Goal: Feedback & Contribution: Contribute content

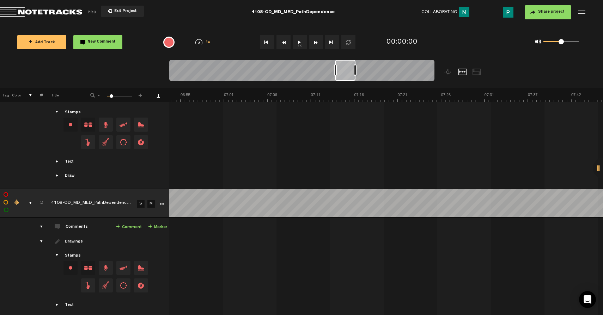
scroll to position [0, 3487]
drag, startPoint x: 185, startPoint y: 72, endPoint x: 349, endPoint y: 66, distance: 164.0
click at [349, 66] on div at bounding box center [345, 70] width 20 height 21
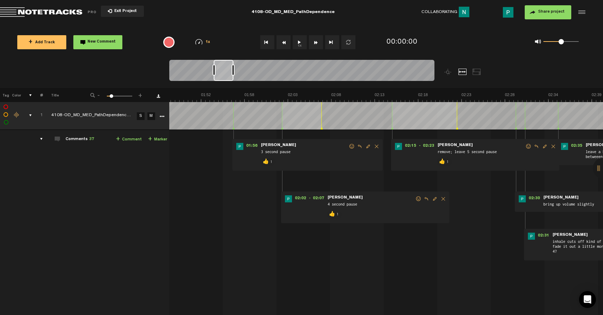
scroll to position [0, 870]
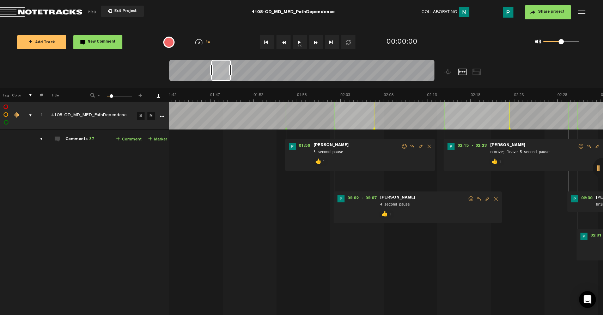
drag, startPoint x: 342, startPoint y: 72, endPoint x: 221, endPoint y: 75, distance: 120.9
click at [221, 75] on div at bounding box center [221, 70] width 20 height 21
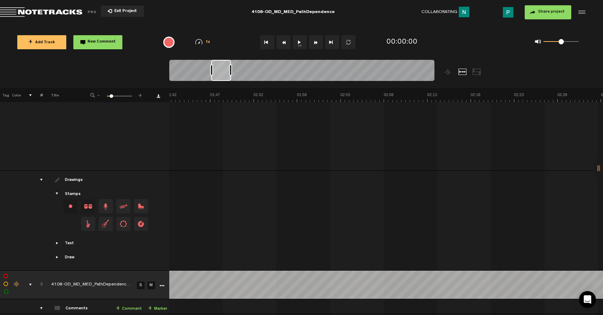
scroll to position [226, 0]
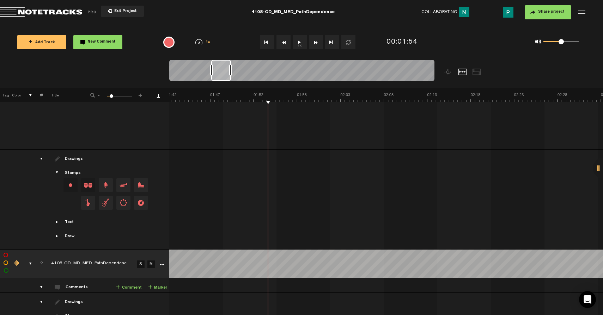
click at [299, 47] on button "1x" at bounding box center [300, 42] width 14 height 14
click at [140, 264] on link "S" at bounding box center [141, 265] width 8 height 8
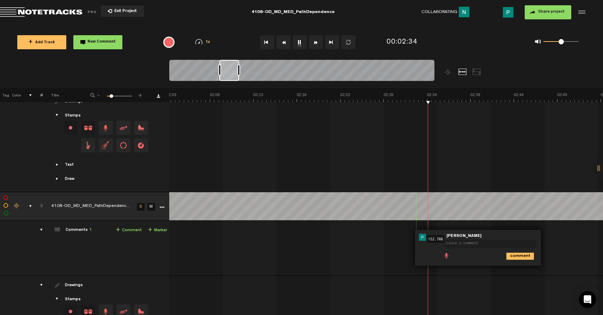
scroll to position [284, 0]
type textarea "cut off "in a moment"; bring it back"
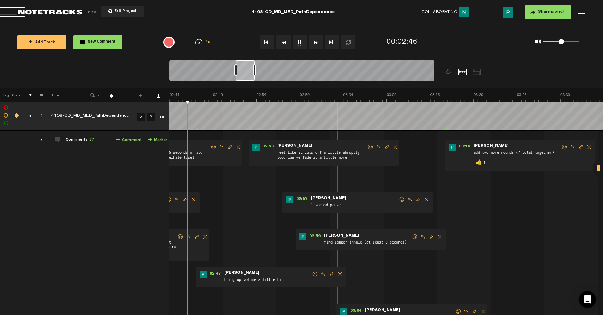
scroll to position [0, 1395]
drag, startPoint x: 233, startPoint y: 74, endPoint x: 250, endPoint y: 71, distance: 16.7
click at [250, 71] on div at bounding box center [244, 70] width 19 height 21
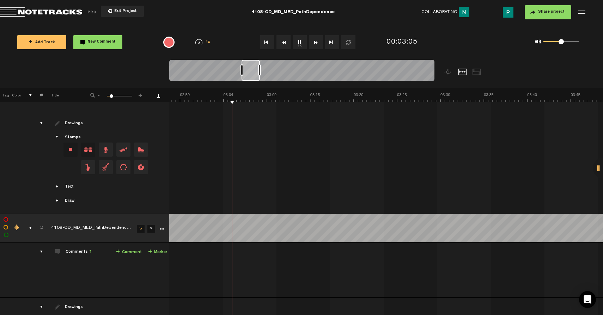
scroll to position [0, 1515]
drag, startPoint x: 244, startPoint y: 72, endPoint x: 249, endPoint y: 71, distance: 5.7
click at [249, 71] on div at bounding box center [250, 70] width 18 height 21
click at [301, 43] on button "1x" at bounding box center [300, 42] width 14 height 14
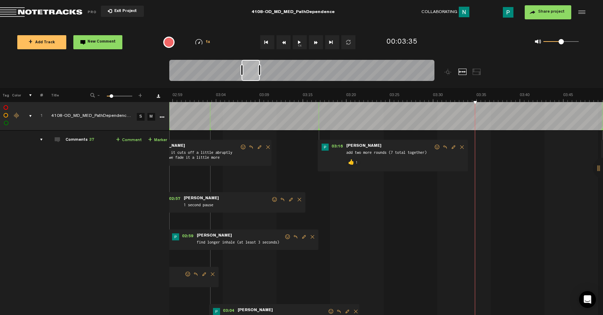
click at [140, 119] on link "S" at bounding box center [141, 117] width 8 height 8
click at [298, 43] on button "1x" at bounding box center [300, 42] width 14 height 14
click at [300, 43] on button "1x" at bounding box center [300, 42] width 14 height 14
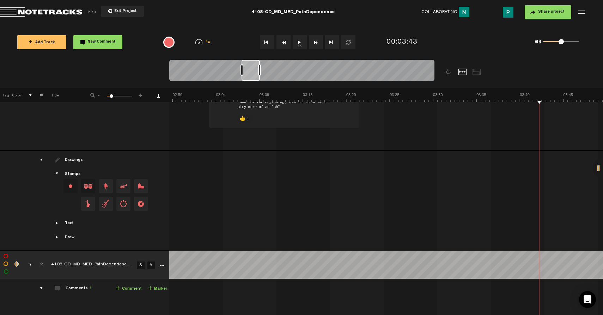
scroll to position [227, 0]
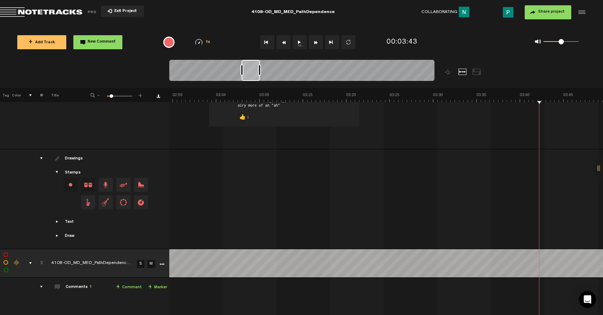
click at [142, 262] on link "S" at bounding box center [141, 264] width 8 height 8
click at [301, 43] on button "1x" at bounding box center [300, 42] width 14 height 14
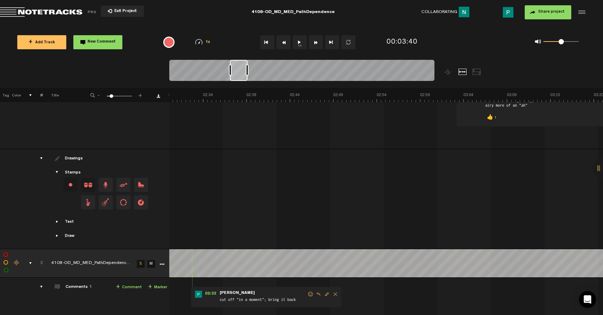
scroll to position [0, 1267]
drag, startPoint x: 252, startPoint y: 79, endPoint x: 241, endPoint y: 79, distance: 10.9
click at [240, 79] on div at bounding box center [239, 70] width 18 height 21
click at [298, 43] on button "1x" at bounding box center [300, 42] width 14 height 14
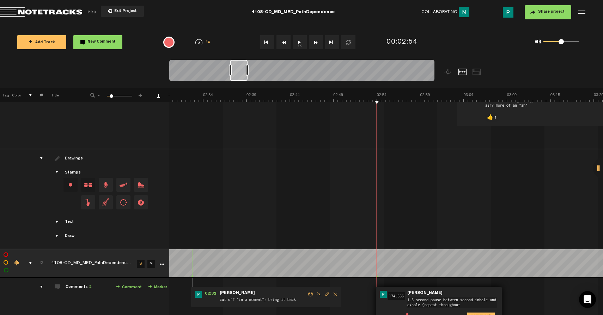
type textarea "1.5 second pause between second inhale and exhale (repeat throughout)"
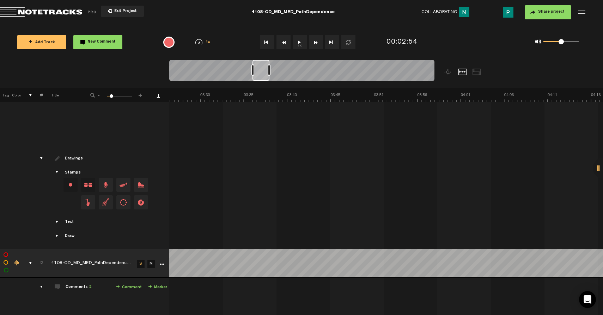
scroll to position [0, 1777]
drag, startPoint x: 241, startPoint y: 76, endPoint x: 265, endPoint y: 73, distance: 24.1
click at [265, 73] on div at bounding box center [262, 70] width 17 height 21
click at [295, 44] on button "1x" at bounding box center [300, 42] width 14 height 14
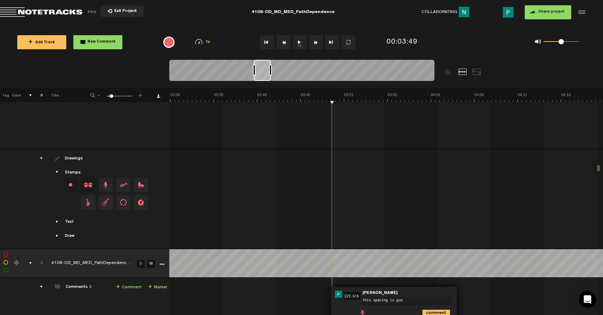
type textarea "this spacing is good"
